Goal: Navigation & Orientation: Go to known website

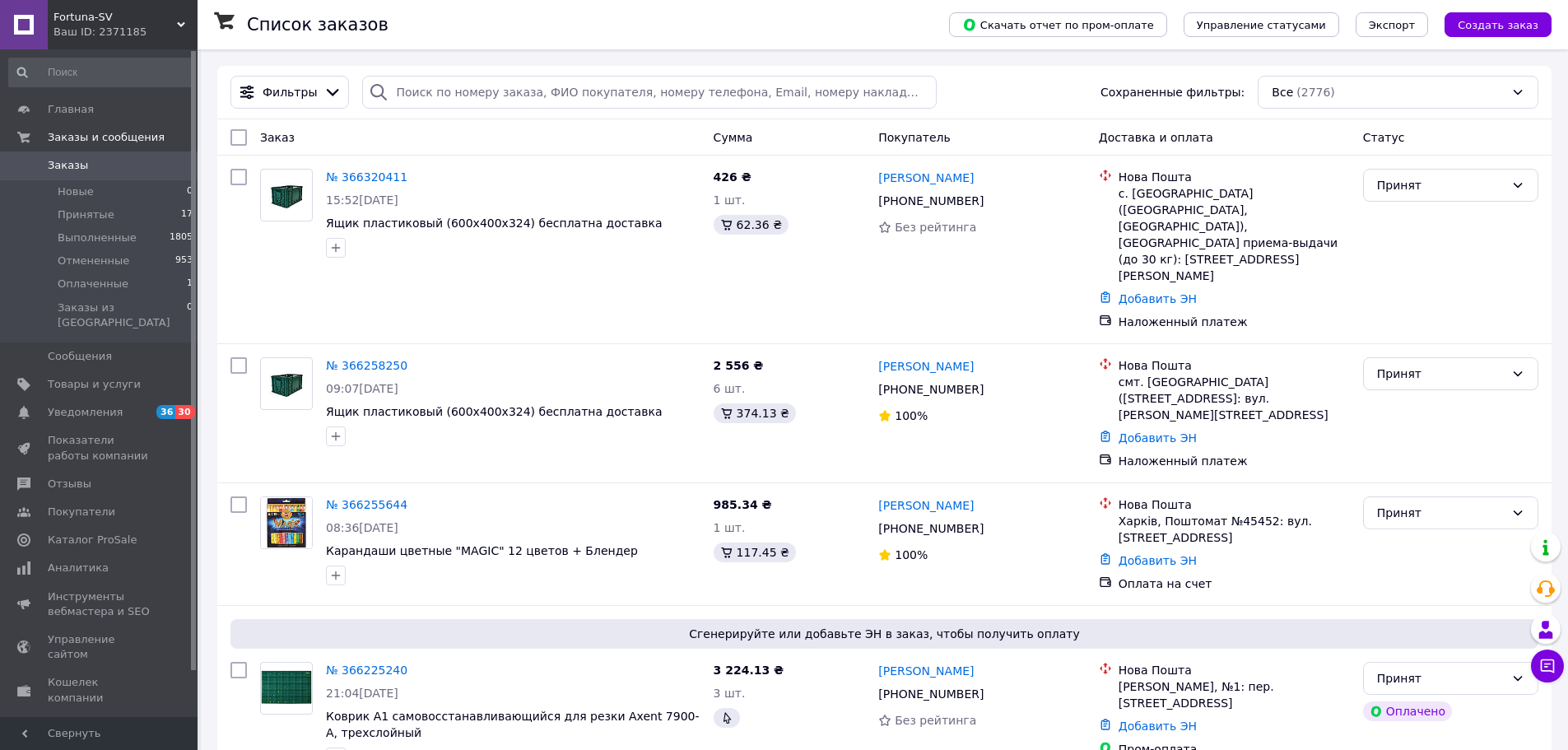
click at [90, 14] on span "Fortuna-SV" at bounding box center [115, 17] width 123 height 15
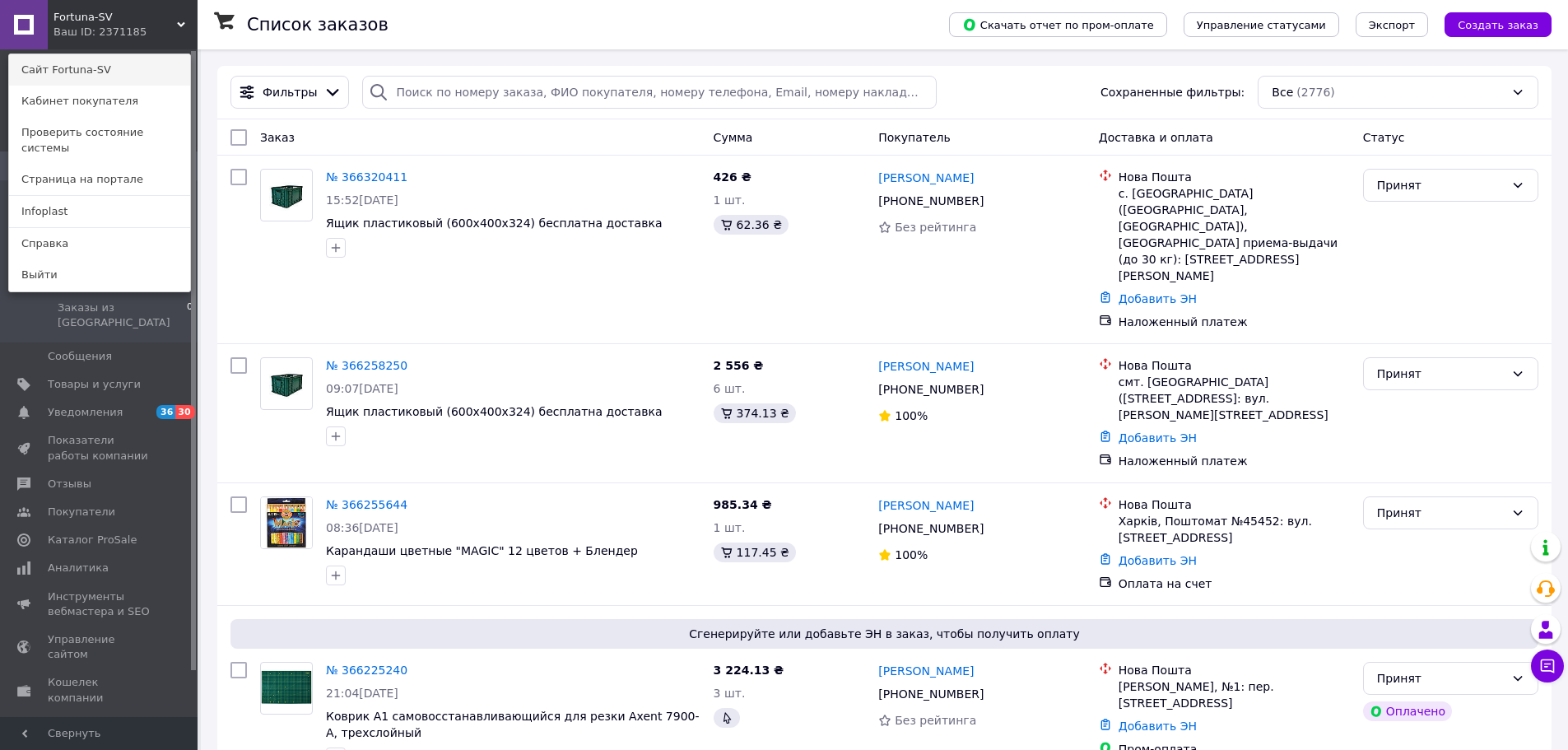
click at [78, 62] on link "Сайт Fortuna-SV" at bounding box center [99, 70] width 181 height 31
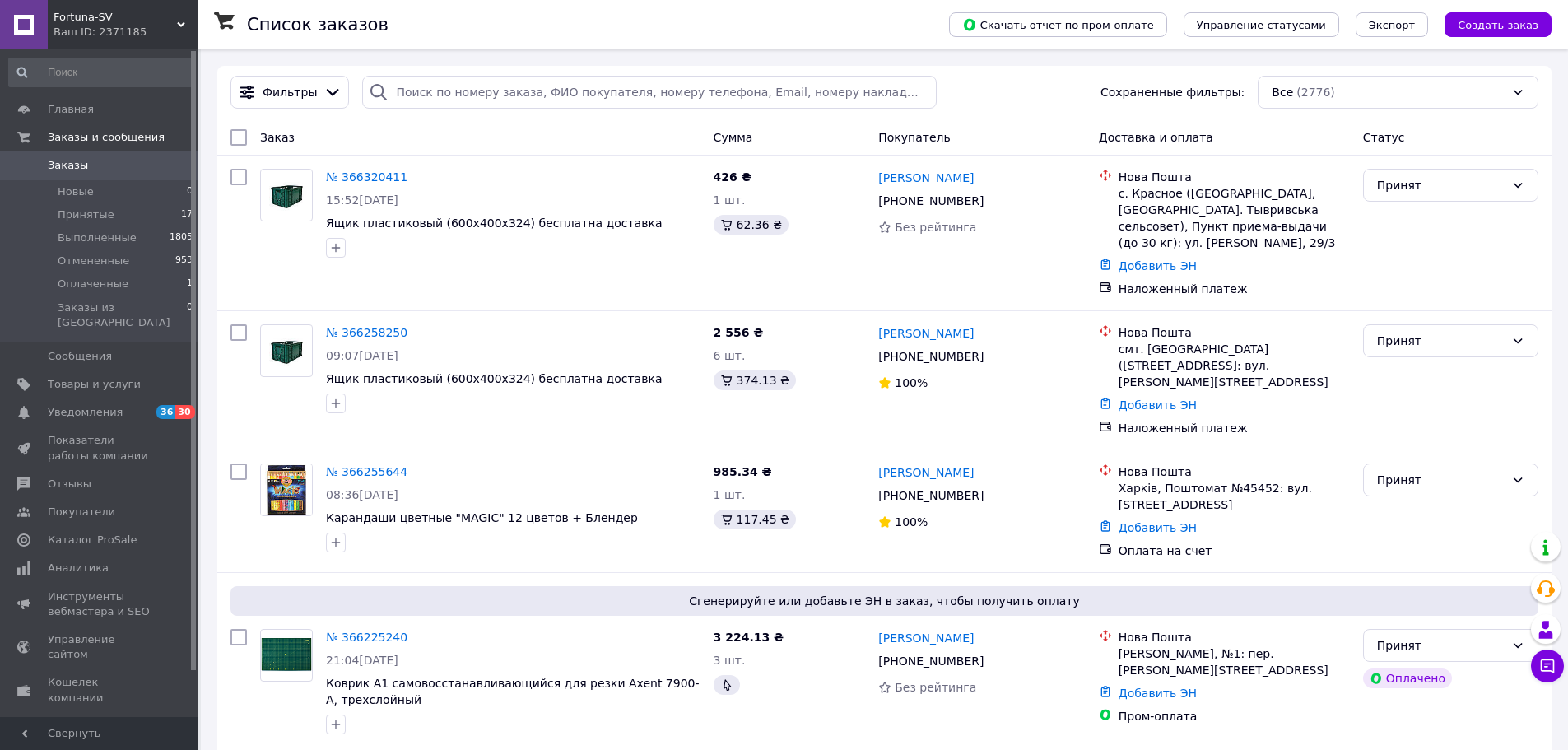
click at [113, 32] on div "Ваш ID: 2371185" at bounding box center [125, 31] width 144 height 15
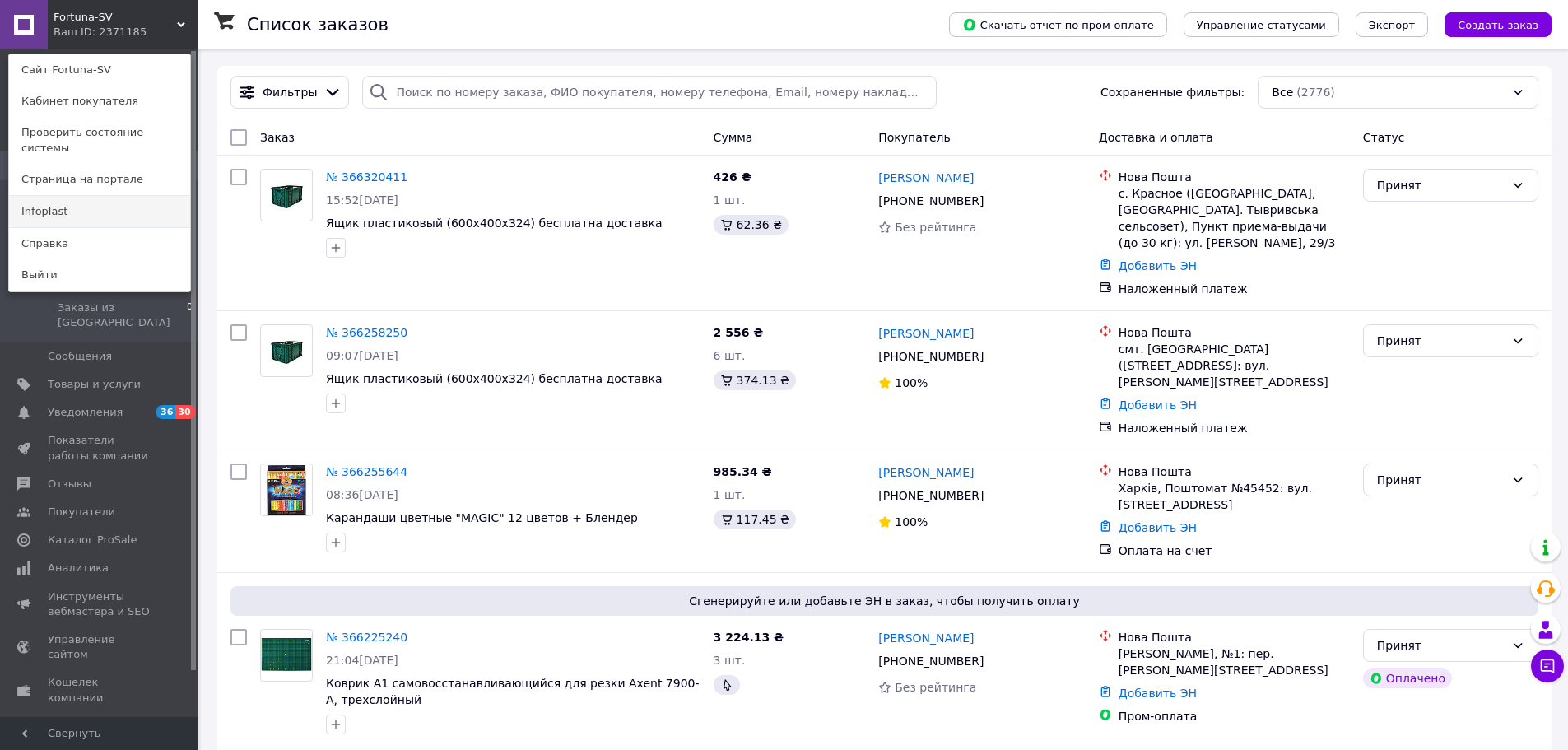
click at [59, 201] on link "Infoplast" at bounding box center [99, 212] width 181 height 31
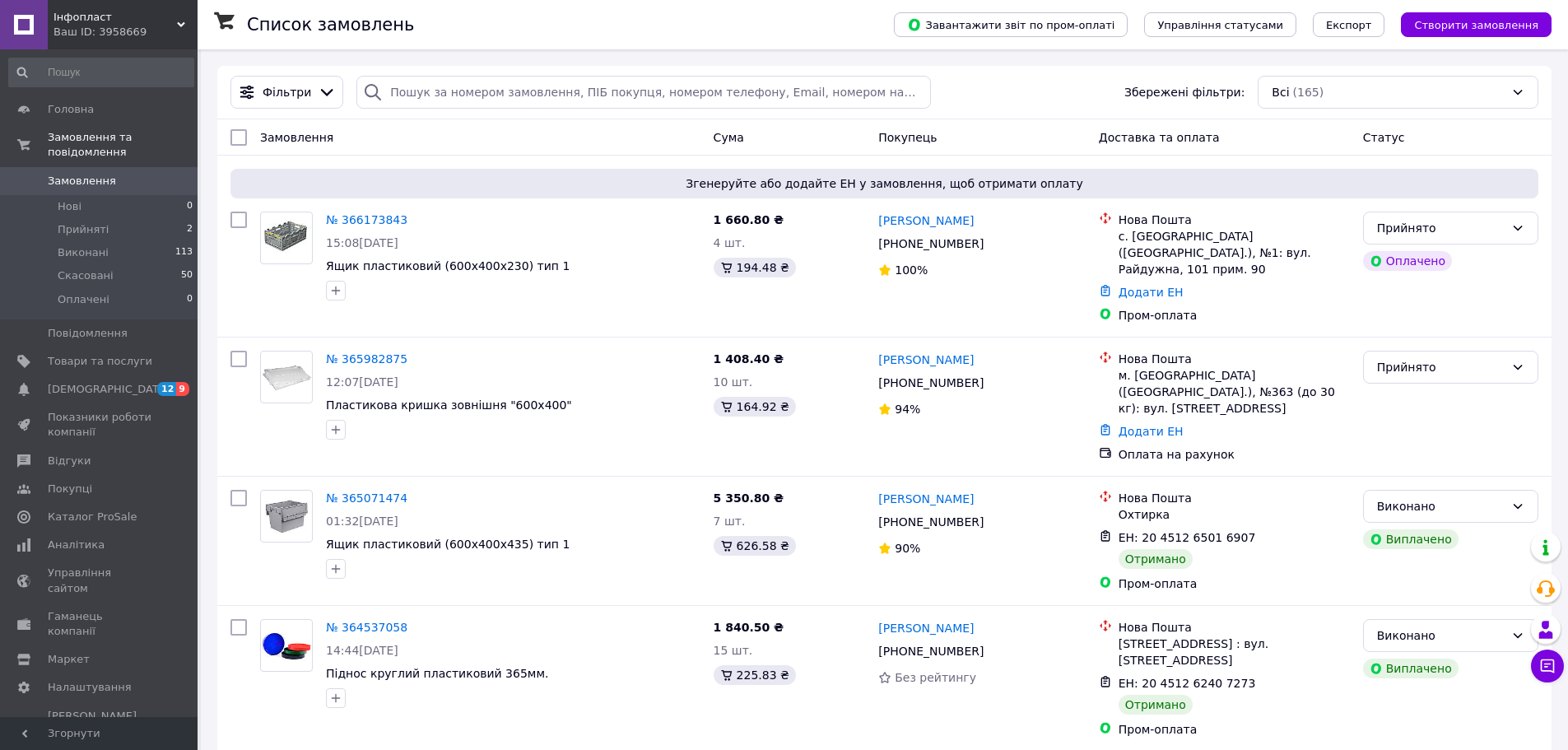
click at [102, 31] on div "Ваш ID: 3958669" at bounding box center [125, 31] width 144 height 15
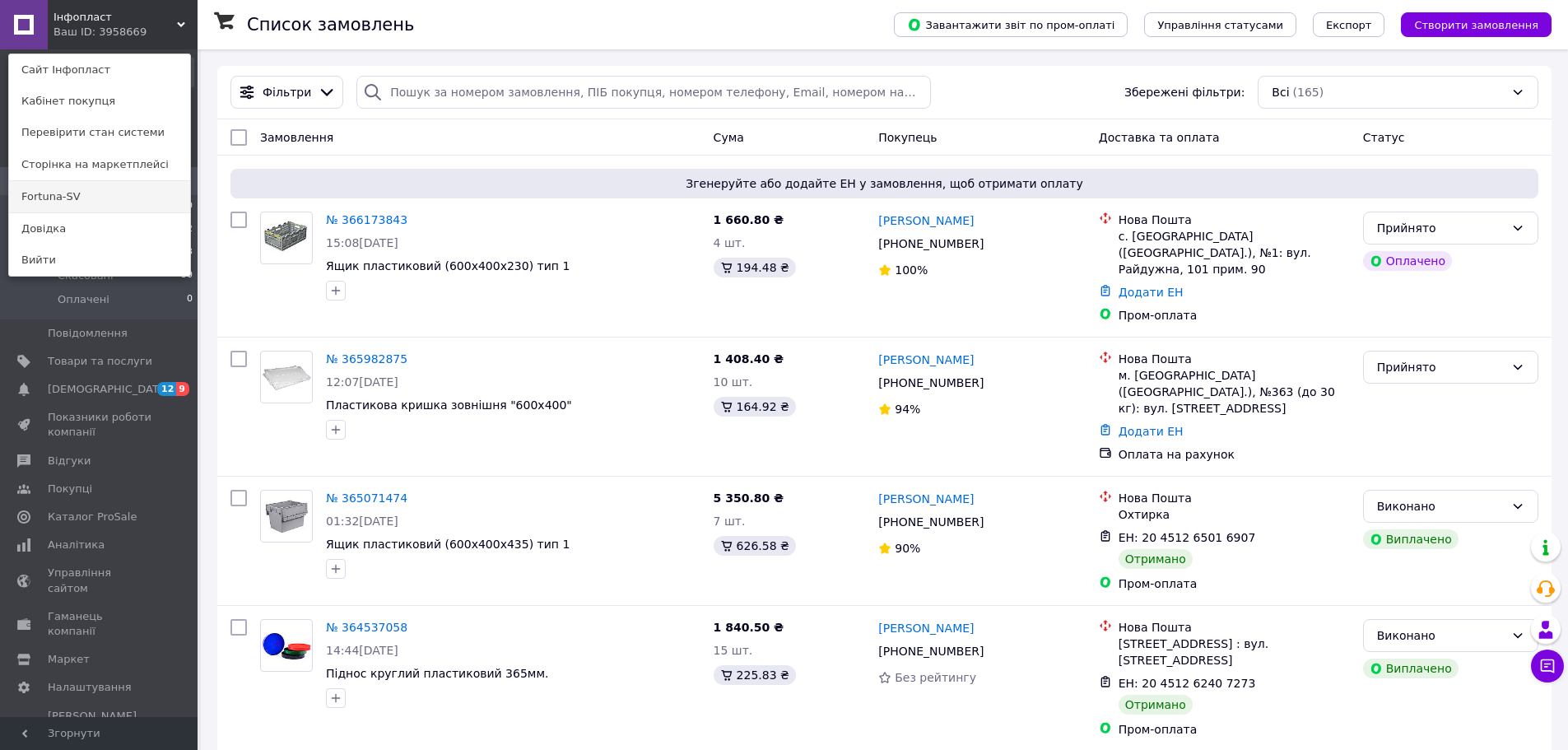
click at [100, 196] on link "Fortuna-SV" at bounding box center [99, 196] width 181 height 31
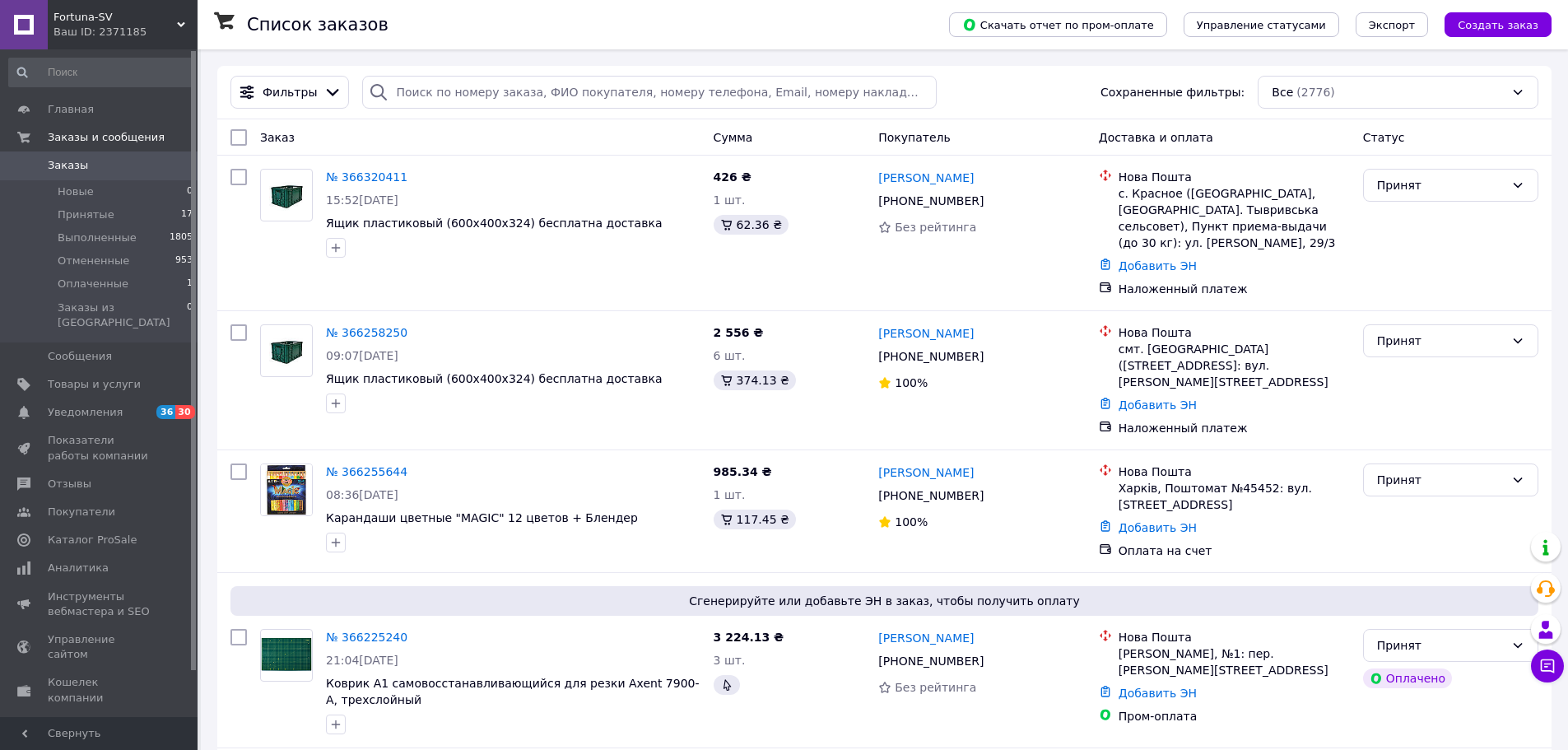
click at [116, 22] on span "Fortuna-SV" at bounding box center [115, 17] width 123 height 15
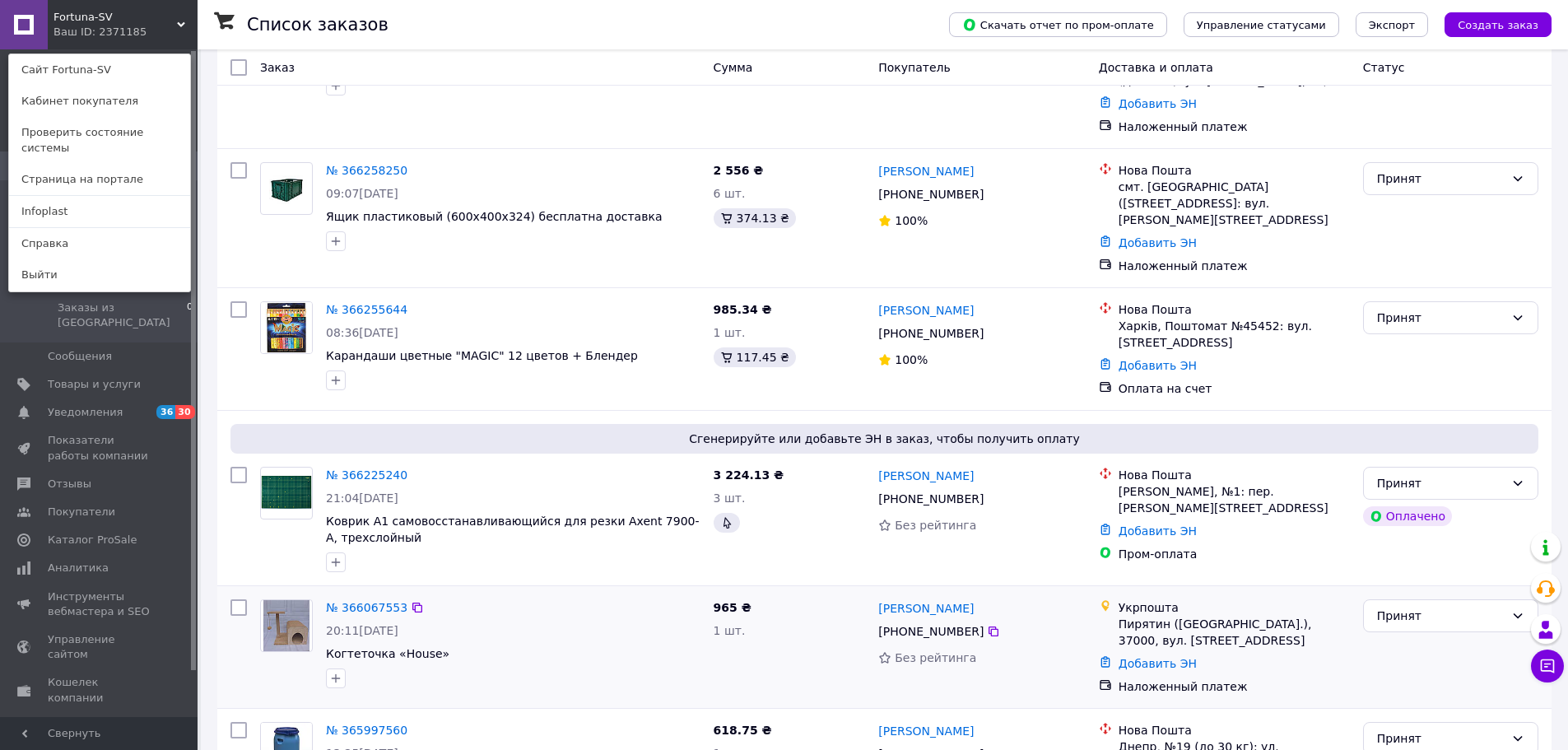
scroll to position [411, 0]
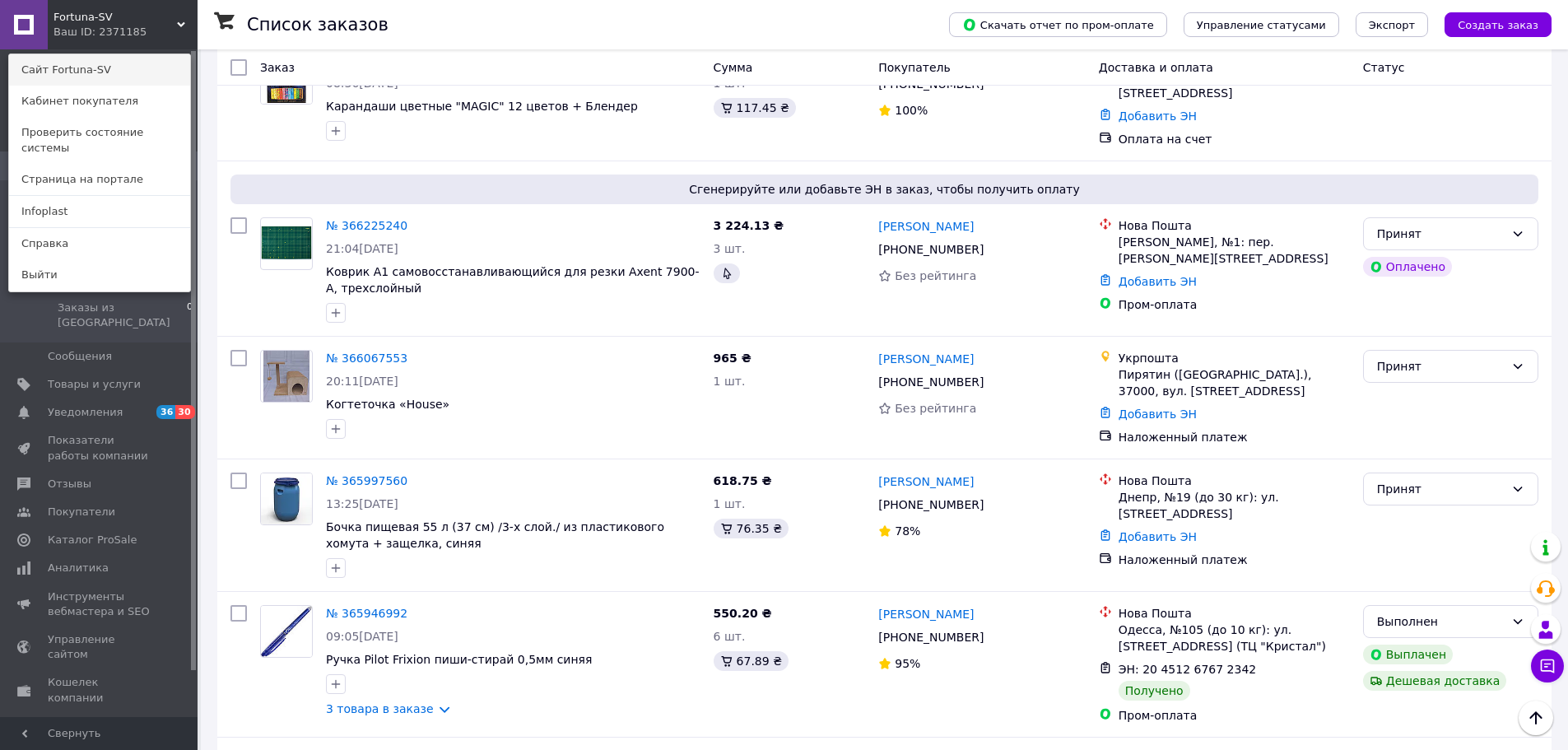
click at [94, 66] on link "Сайт Fortuna-SV" at bounding box center [99, 70] width 181 height 31
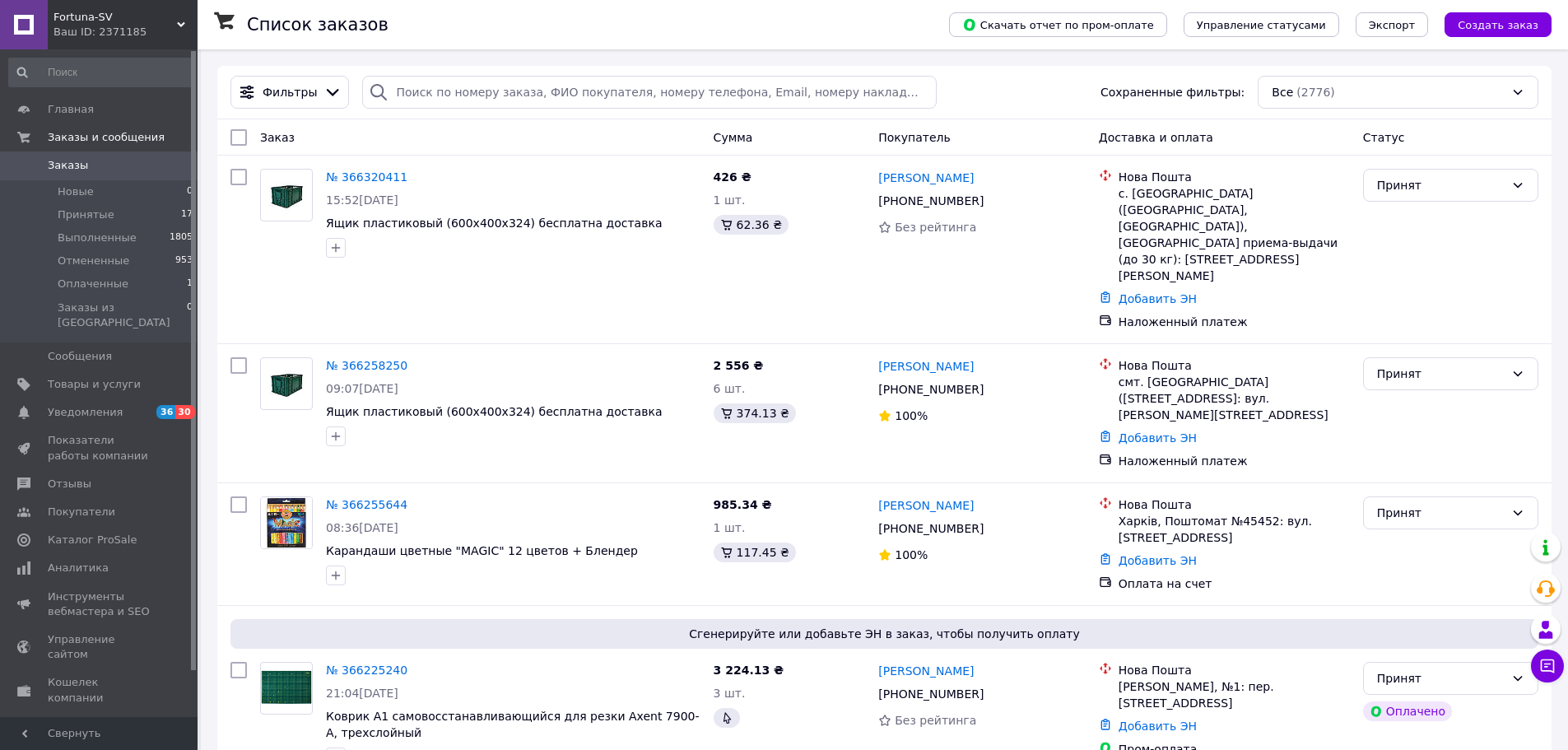
click at [132, 24] on span "Fortuna-SV" at bounding box center [115, 17] width 123 height 15
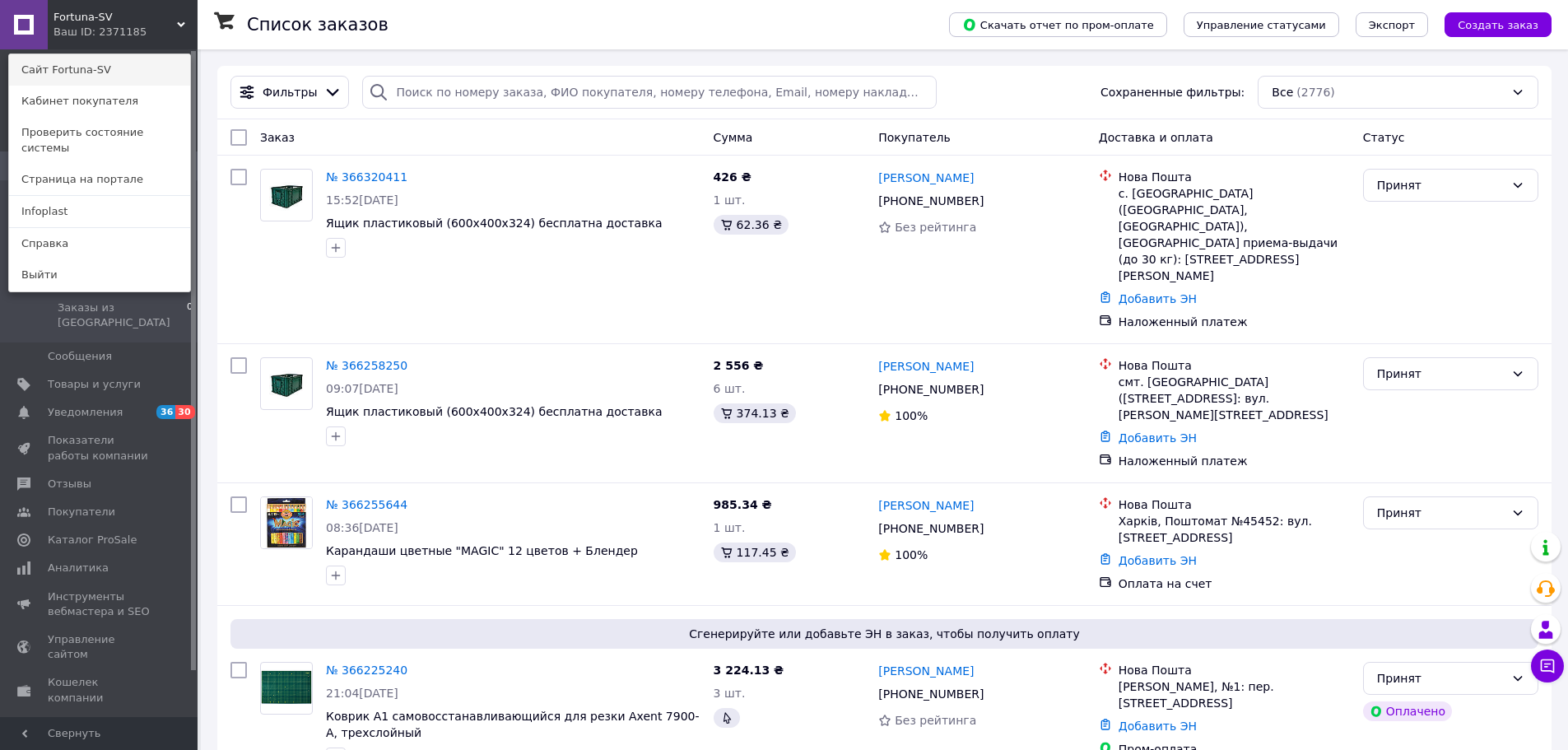
drag, startPoint x: 126, startPoint y: 51, endPoint x: 120, endPoint y: 64, distance: 14.3
click at [125, 53] on div "Fortuna-SV Ваш ID: 2371185 Сайт Fortuna-SV Кабинет покупателя Проверить состоян…" at bounding box center [98, 375] width 197 height 750
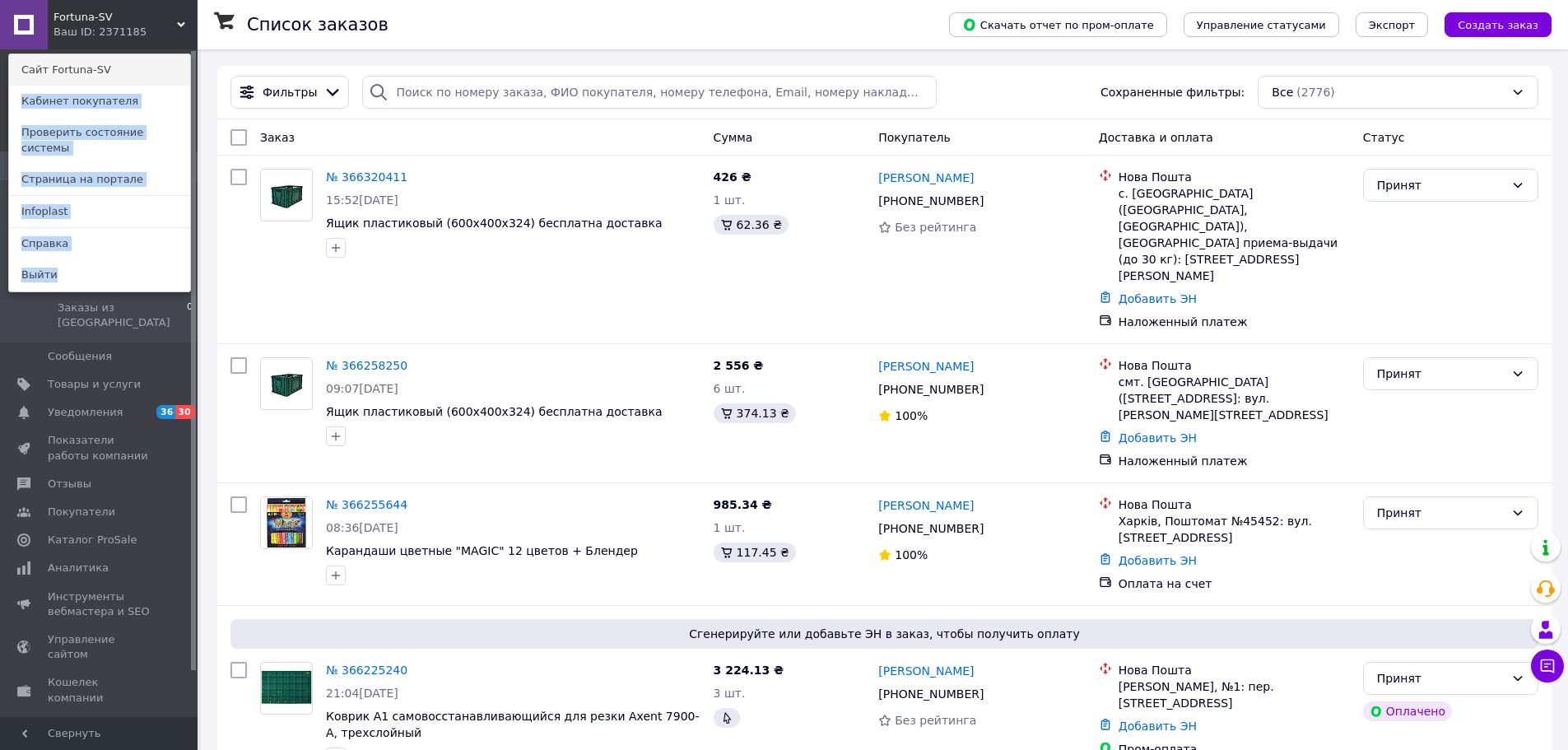
click at [120, 64] on link "Сайт Fortuna-SV" at bounding box center [99, 70] width 181 height 31
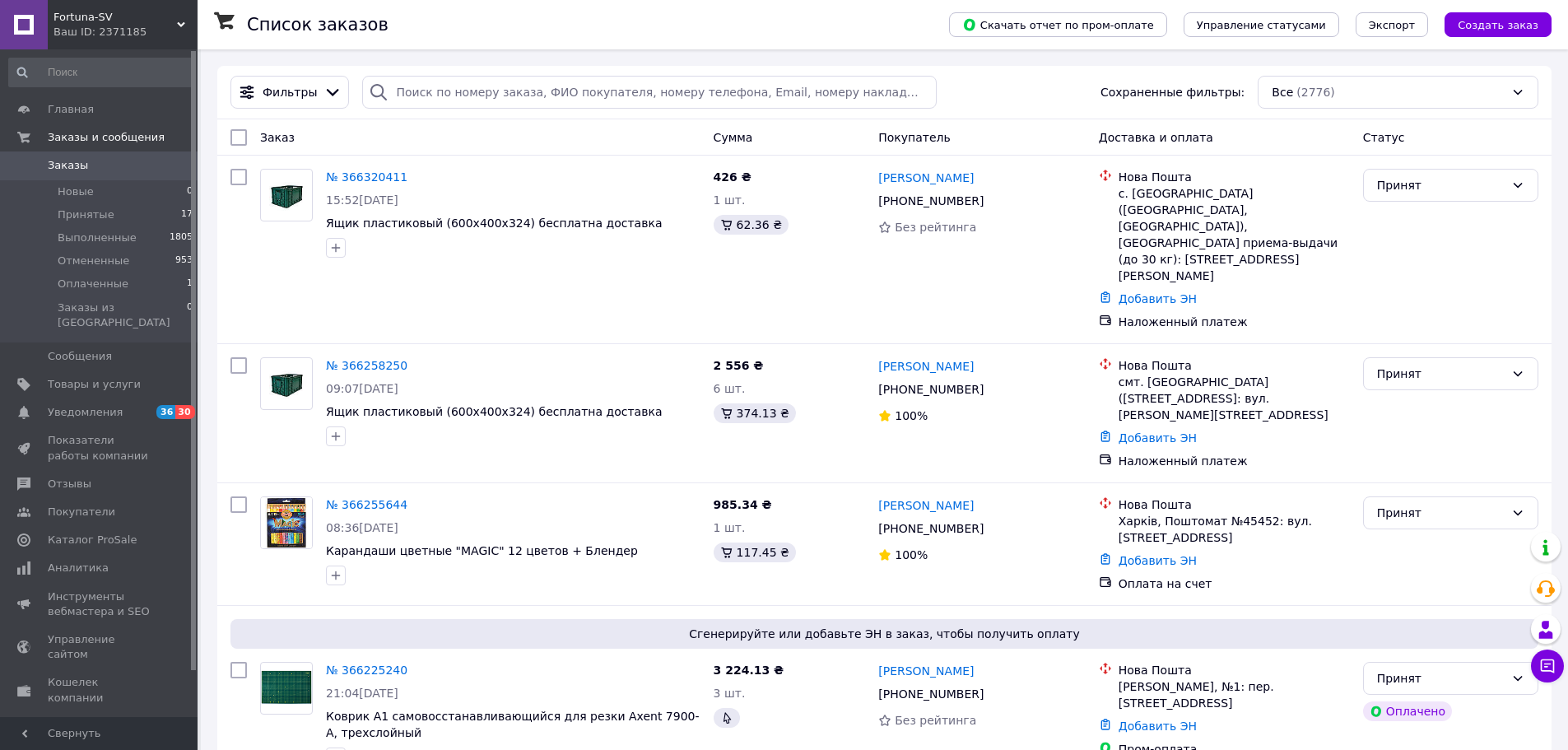
click at [77, 18] on span "Fortuna-SV" at bounding box center [115, 17] width 123 height 15
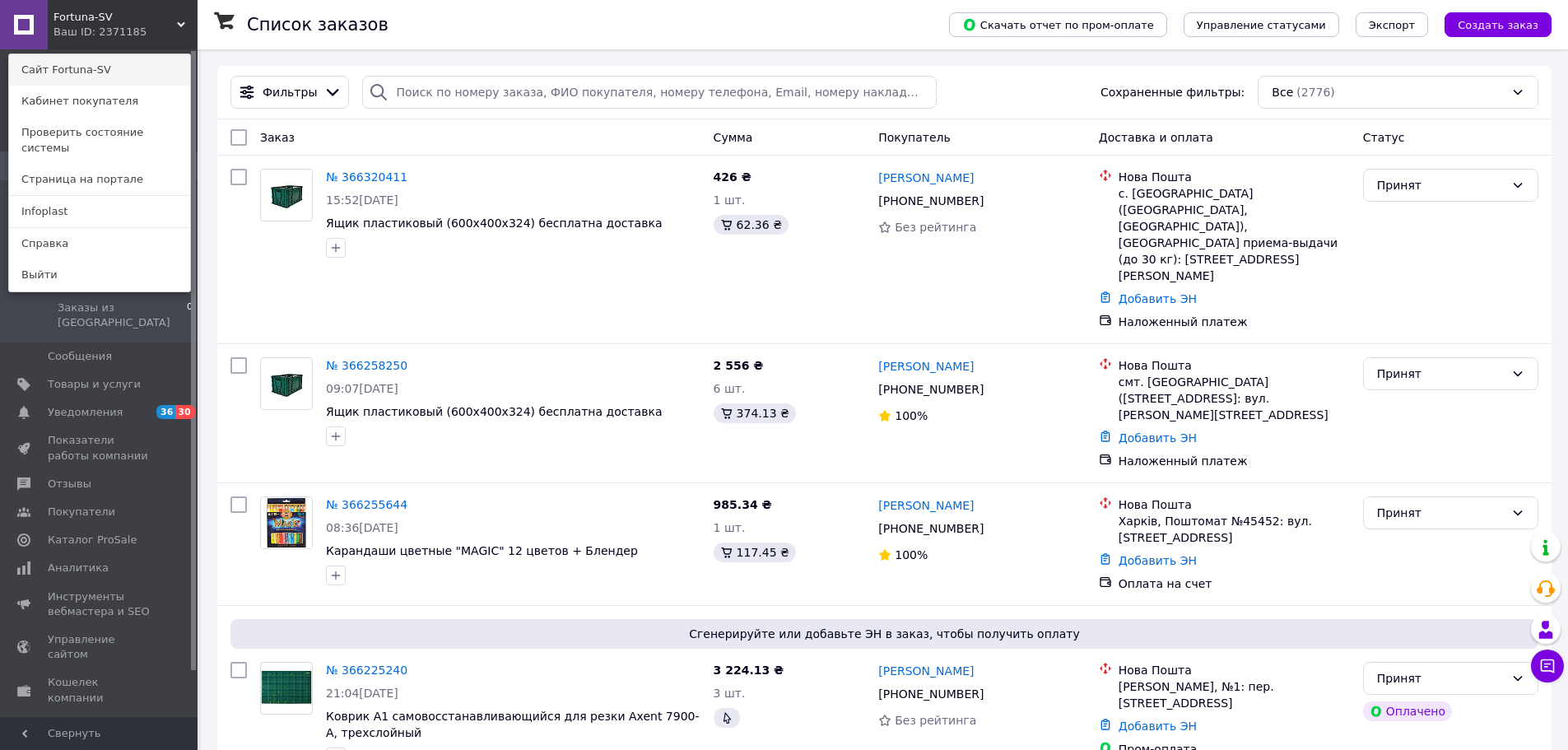
click at [96, 70] on link "Сайт Fortuna-SV" at bounding box center [99, 70] width 181 height 31
